Goal: Task Accomplishment & Management: Complete application form

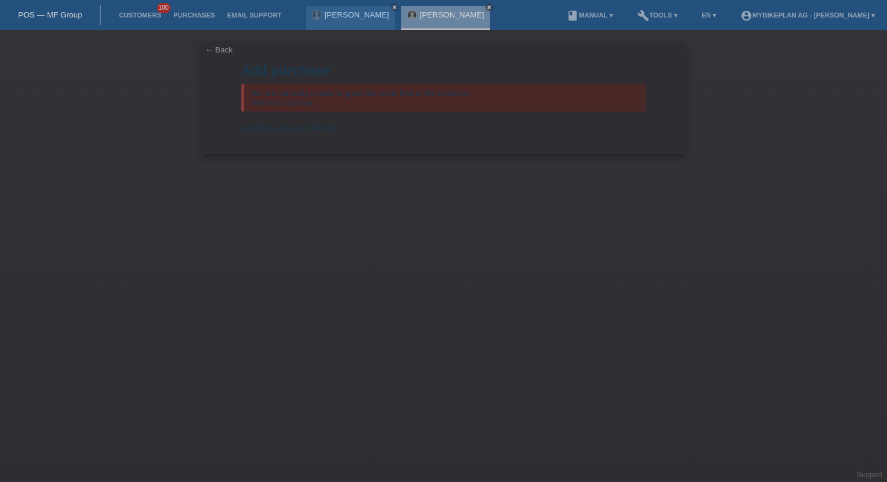
click at [57, 16] on link "POS — MF Group" at bounding box center [50, 14] width 64 height 9
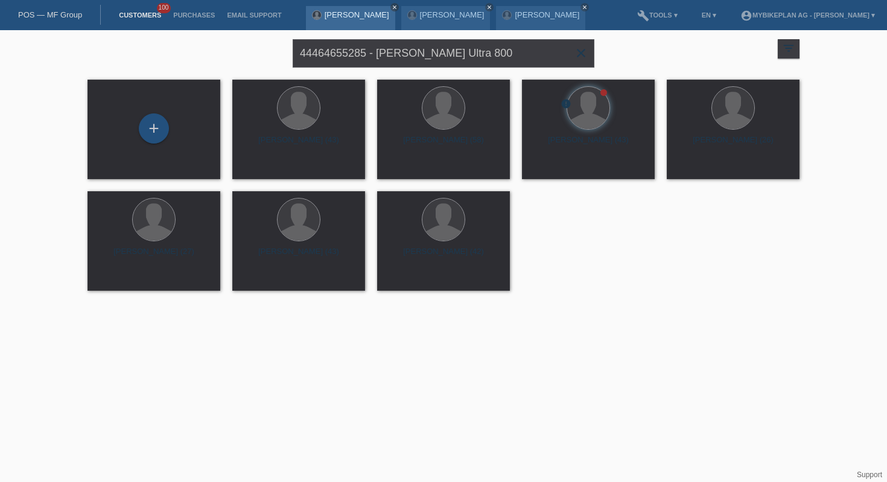
click at [392, 7] on icon "close" at bounding box center [395, 7] width 6 height 6
click at [392, 8] on icon "close" at bounding box center [395, 7] width 6 height 6
click at [392, 5] on icon "close" at bounding box center [395, 7] width 6 height 6
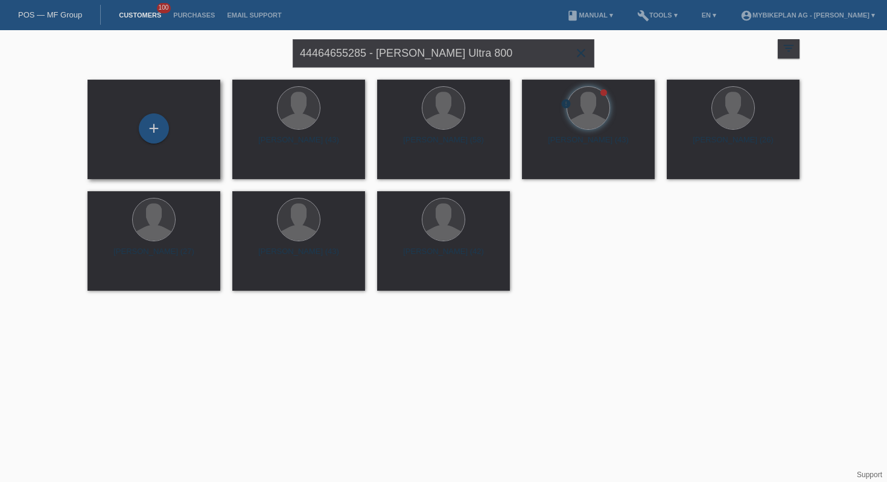
click at [141, 139] on div "+" at bounding box center [153, 129] width 113 height 32
click at [162, 130] on div "+" at bounding box center [154, 128] width 30 height 30
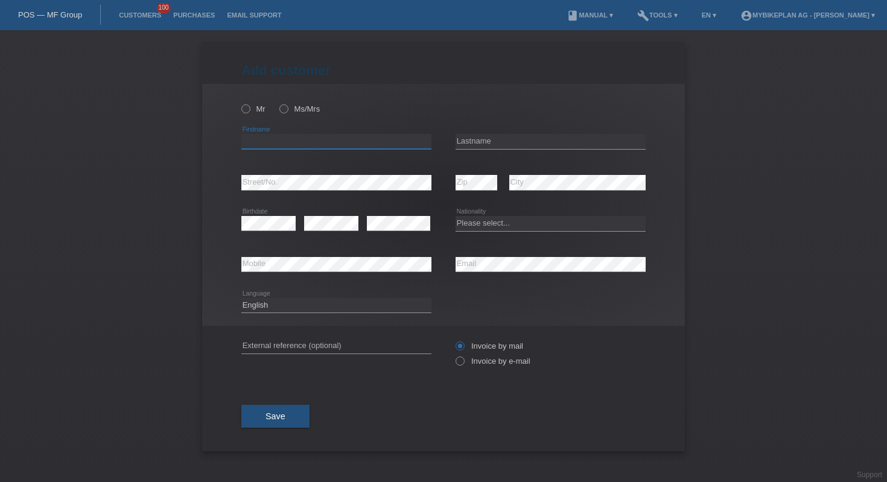
click at [281, 137] on input "text" at bounding box center [336, 141] width 190 height 15
paste input "Julien"
type input "Julien"
click at [475, 142] on input "text" at bounding box center [551, 141] width 190 height 15
paste input "[PERSON_NAME]"
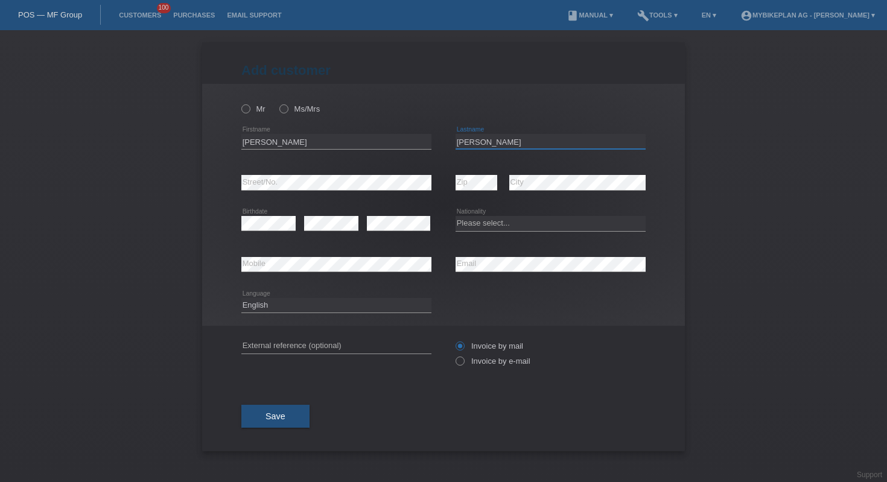
type input "[PERSON_NAME]"
click at [351, 192] on div "error Street/No." at bounding box center [336, 182] width 190 height 41
click at [523, 224] on select "Please select... Switzerland Austria Germany Liechtenstein ------------ Afghani…" at bounding box center [551, 223] width 190 height 14
select select "CH"
click at [383, 339] on div "error External reference (optional)" at bounding box center [336, 346] width 190 height 41
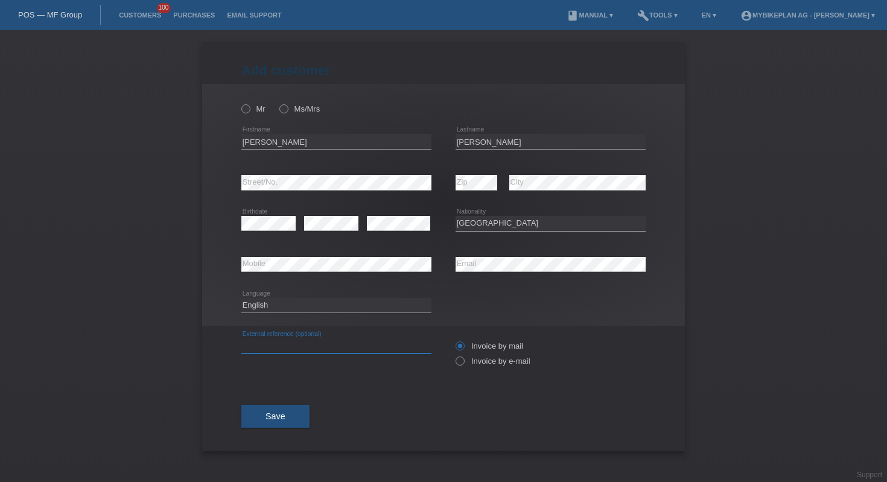
click at [382, 342] on input "text" at bounding box center [336, 346] width 190 height 15
paste input "44530242144"
type input "44530242144"
click at [307, 302] on select "Deutsch Français Italiano English" at bounding box center [336, 305] width 190 height 14
select select "fr"
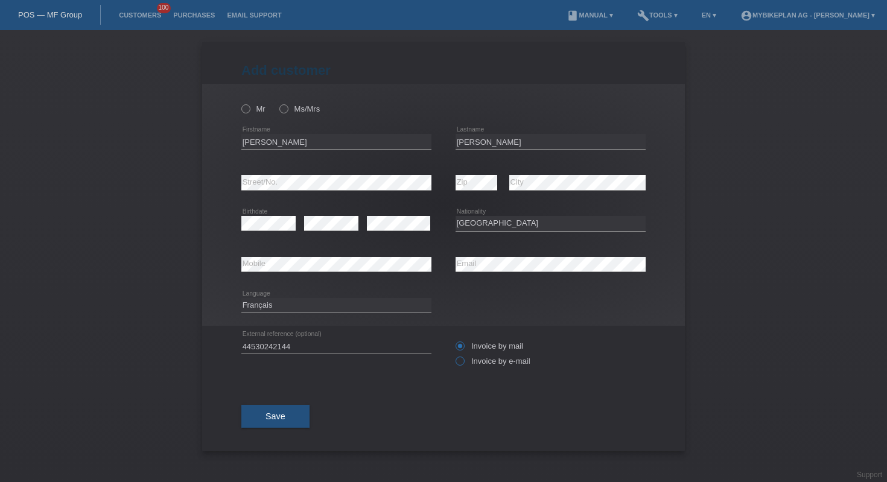
click at [470, 365] on label "Invoice by e-mail" at bounding box center [493, 361] width 75 height 9
click at [464, 365] on input "Invoice by e-mail" at bounding box center [460, 364] width 8 height 15
radio input "true"
click at [258, 113] on label "Mr" at bounding box center [253, 108] width 24 height 9
click at [249, 112] on input "Mr" at bounding box center [245, 108] width 8 height 8
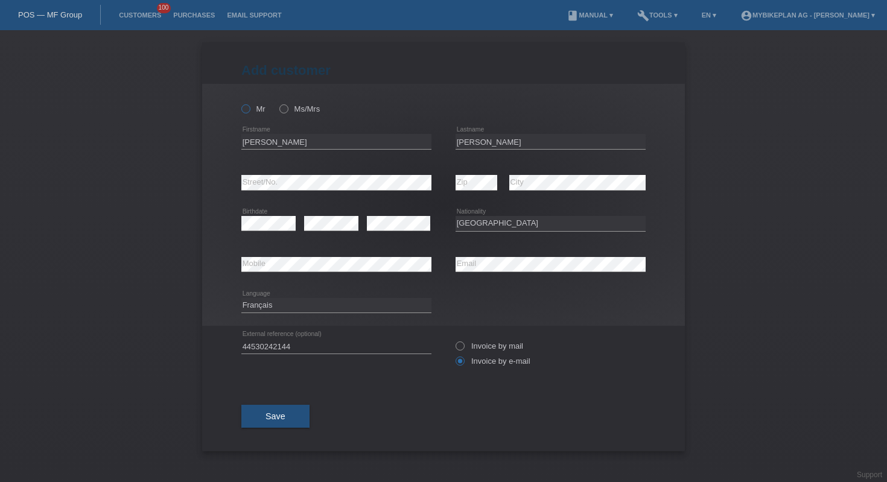
radio input "true"
click at [296, 420] on button "Save" at bounding box center [275, 416] width 68 height 23
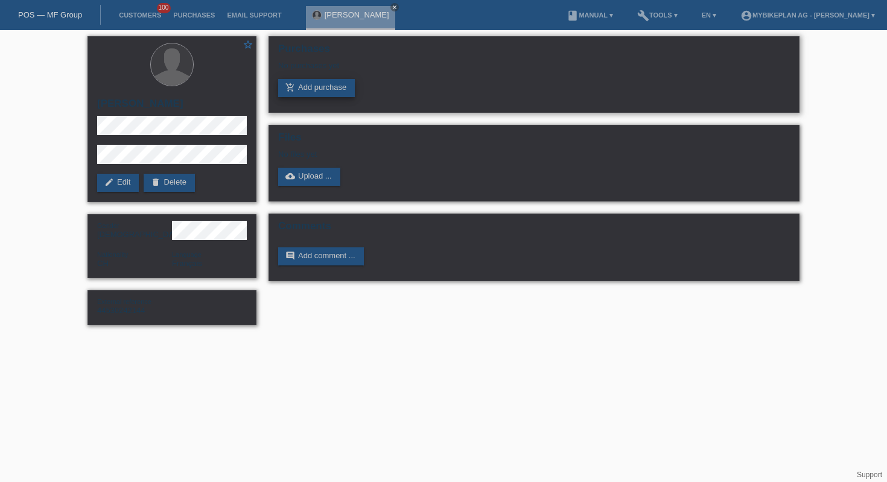
click at [333, 85] on link "add_shopping_cart Add purchase" at bounding box center [316, 88] width 77 height 18
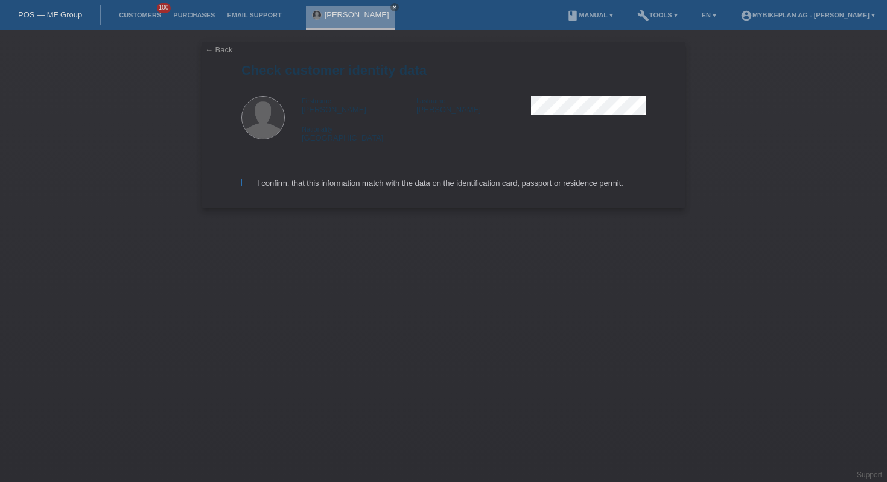
click at [313, 187] on label "I confirm, that this information match with the data on the identification card…" at bounding box center [432, 183] width 382 height 9
click at [249, 187] on input "I confirm, that this information match with the data on the identification card…" at bounding box center [245, 183] width 8 height 8
checkbox input "true"
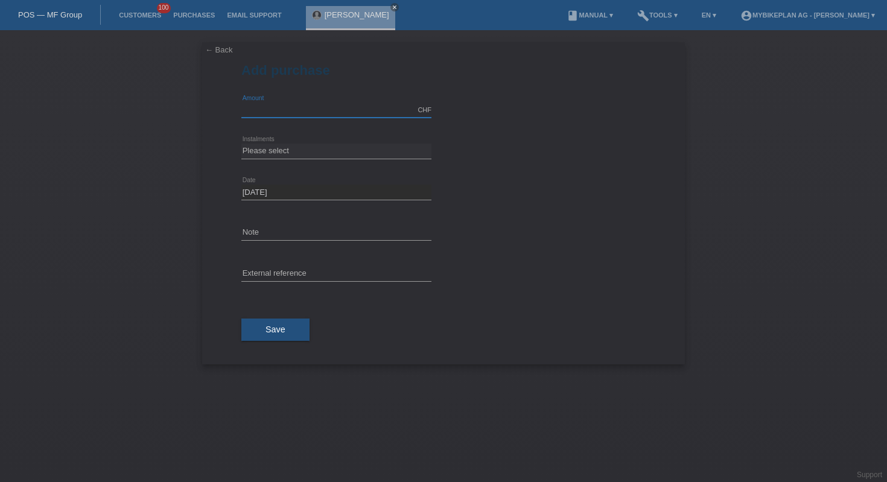
click at [305, 117] on input "text" at bounding box center [336, 110] width 190 height 15
type input "4299.00"
click at [298, 147] on select "Please select 6 instalments 12 instalments 18 instalments 24 instalments 36 ins…" at bounding box center [336, 151] width 190 height 14
select select "488"
click at [306, 266] on div "error External reference" at bounding box center [336, 274] width 190 height 41
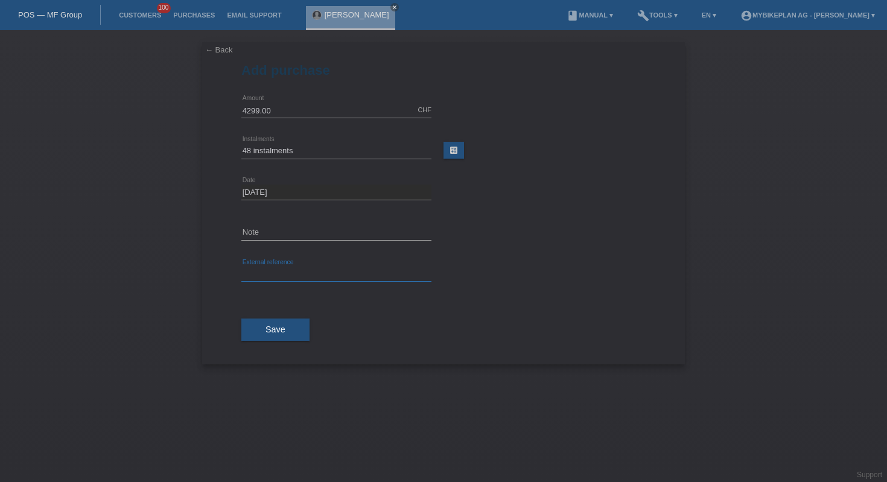
click at [307, 275] on input "text" at bounding box center [336, 274] width 190 height 15
paste input "44530242144"
type input "44530242144"
click at [285, 333] on span "Save" at bounding box center [276, 330] width 20 height 10
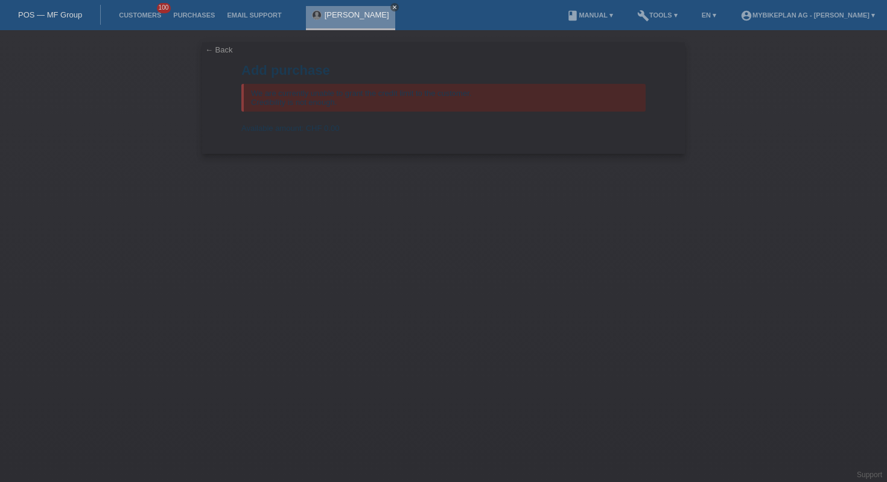
click at [392, 7] on icon "close" at bounding box center [395, 7] width 6 height 6
click at [66, 25] on div "POS — MF Group" at bounding box center [50, 15] width 101 height 20
click at [71, 9] on div "POS — MF Group" at bounding box center [50, 15] width 101 height 20
click at [73, 15] on link "POS — MF Group" at bounding box center [50, 14] width 64 height 9
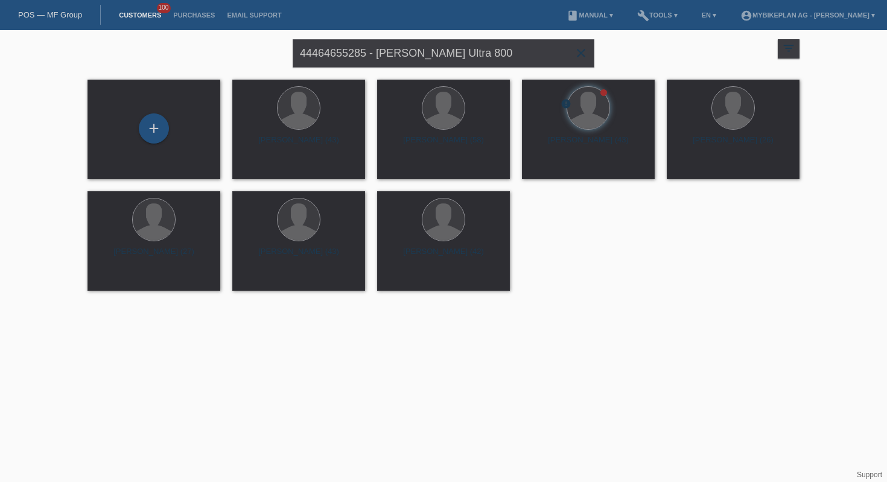
click at [579, 56] on icon "close" at bounding box center [581, 53] width 14 height 14
